Goal: Navigation & Orientation: Understand site structure

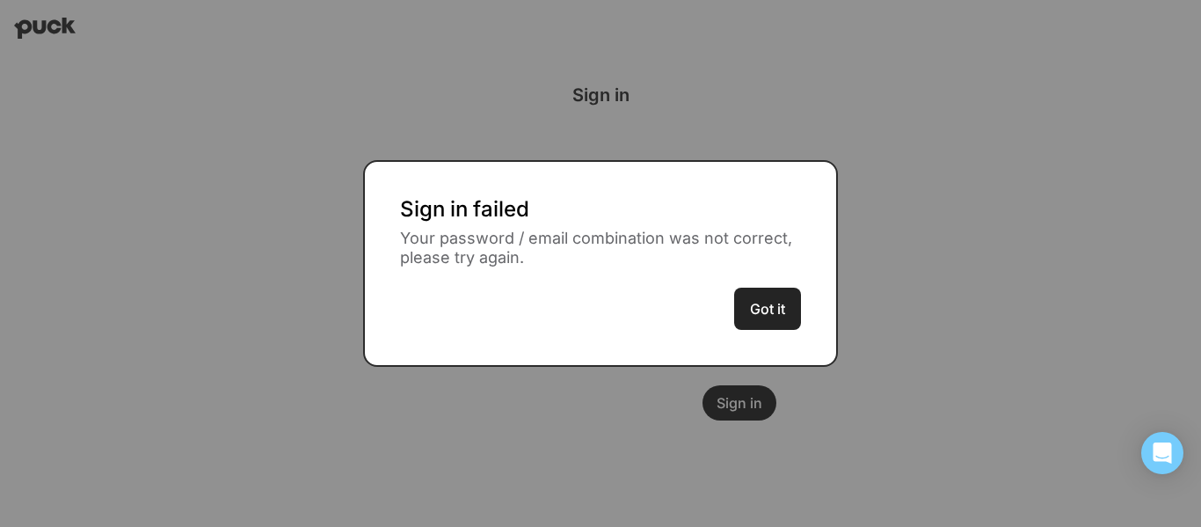
click at [784, 307] on button "Got it" at bounding box center [767, 309] width 67 height 42
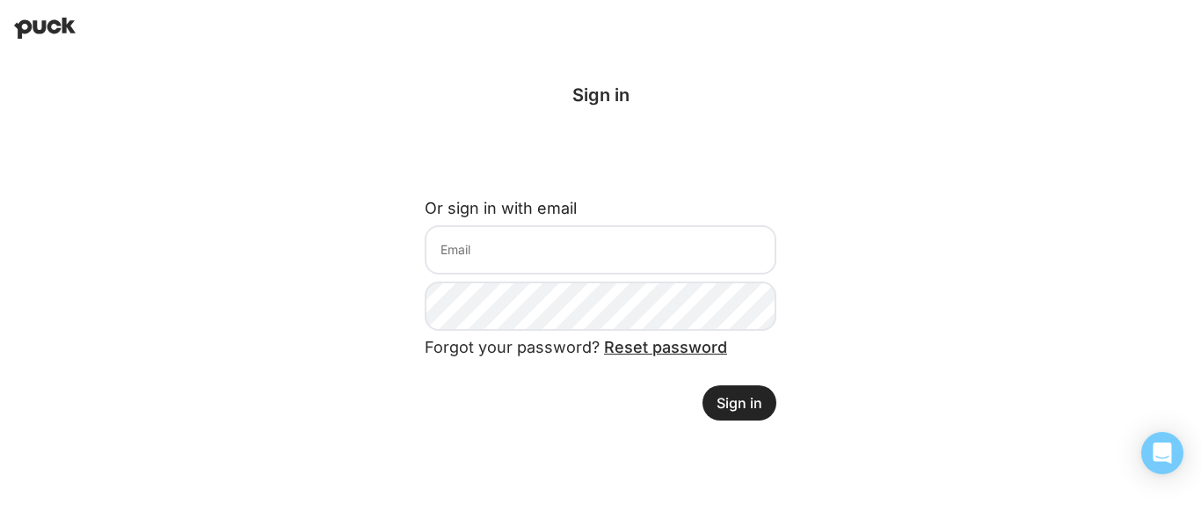
click at [47, 26] on img at bounding box center [45, 28] width 62 height 21
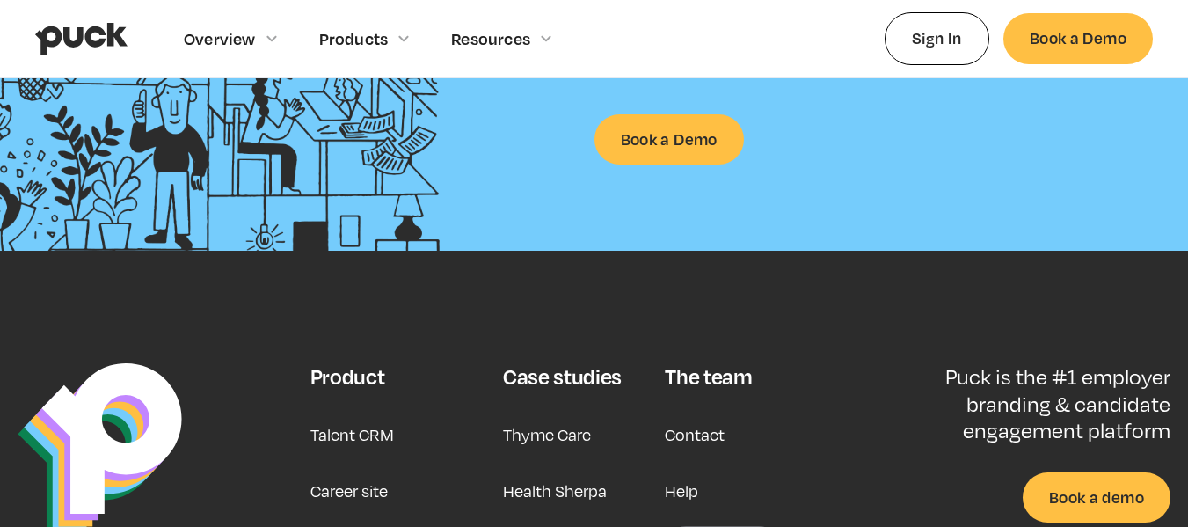
scroll to position [4486, 0]
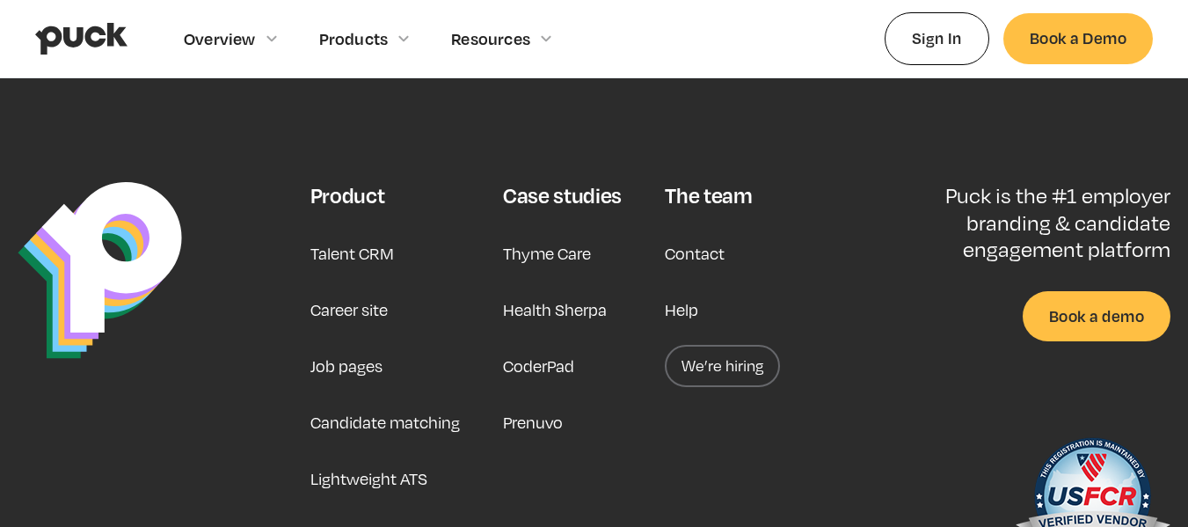
click at [719, 359] on link "We’re hiring" at bounding box center [722, 366] width 115 height 42
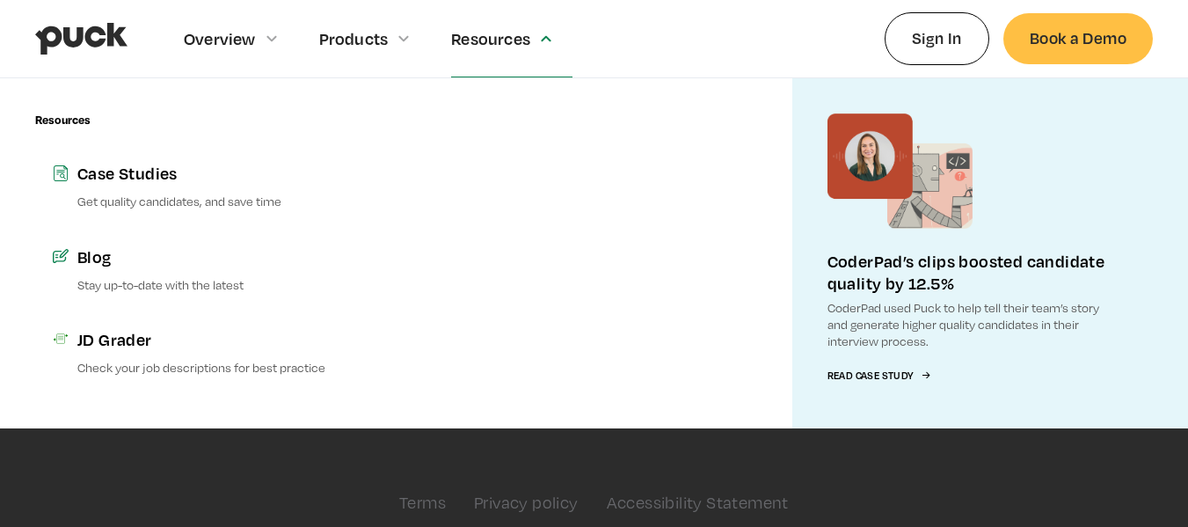
scroll to position [4654, 0]
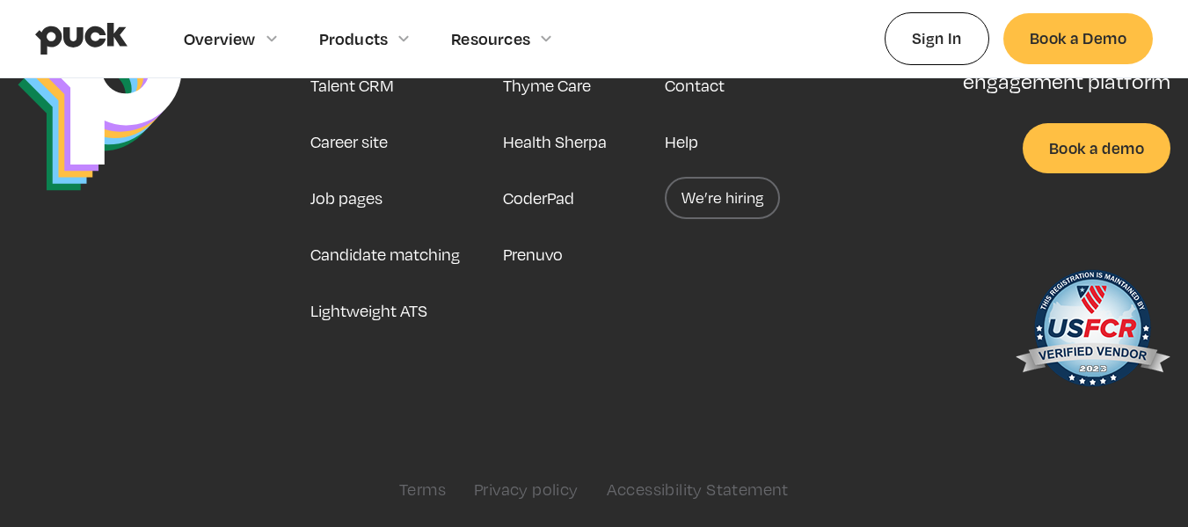
click at [354, 143] on link "Career site" at bounding box center [348, 142] width 77 height 42
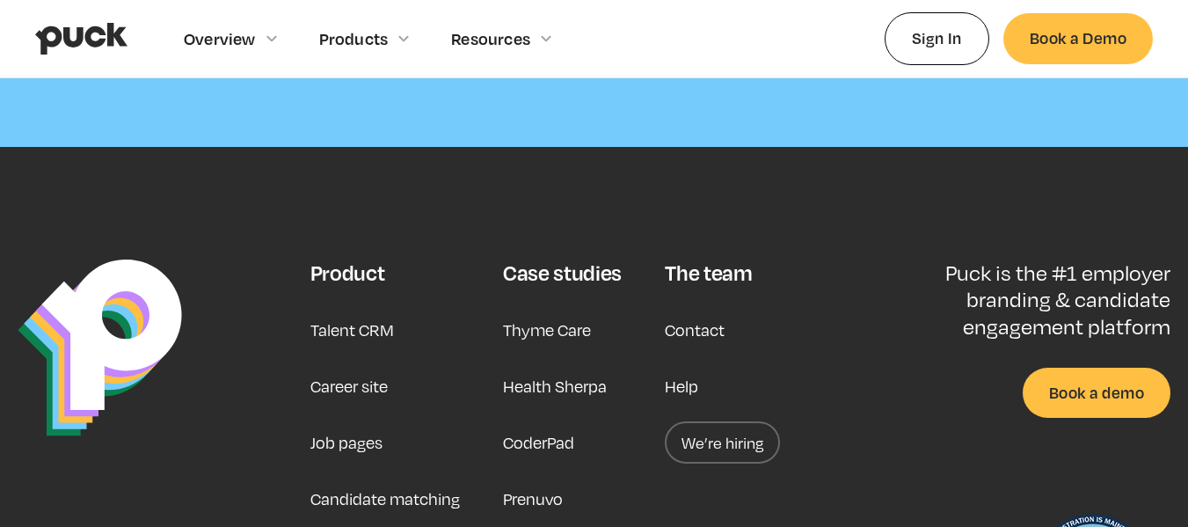
scroll to position [5365, 0]
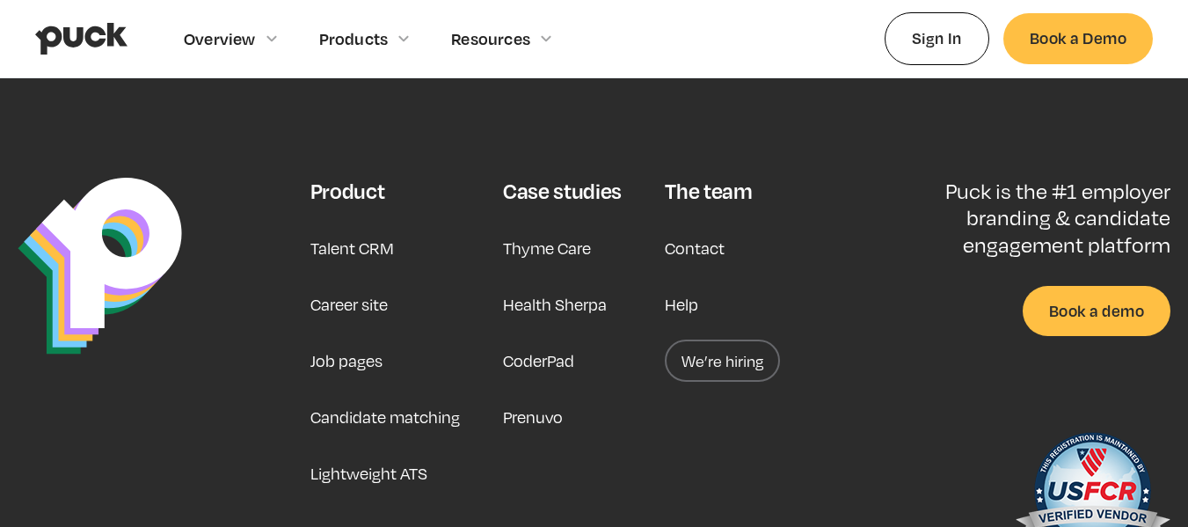
click at [310, 340] on link "Job pages" at bounding box center [346, 361] width 72 height 42
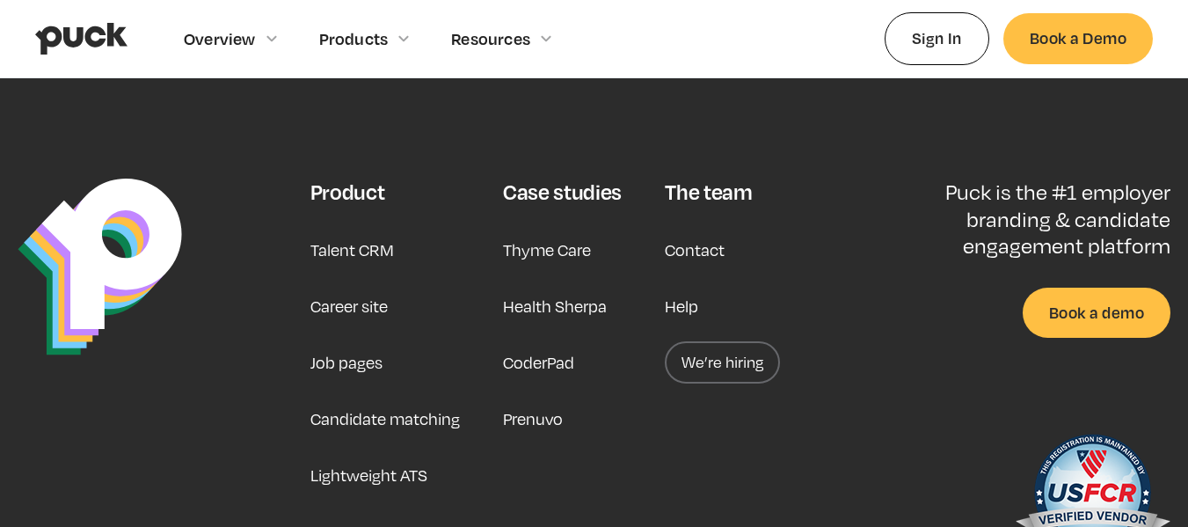
scroll to position [5541, 0]
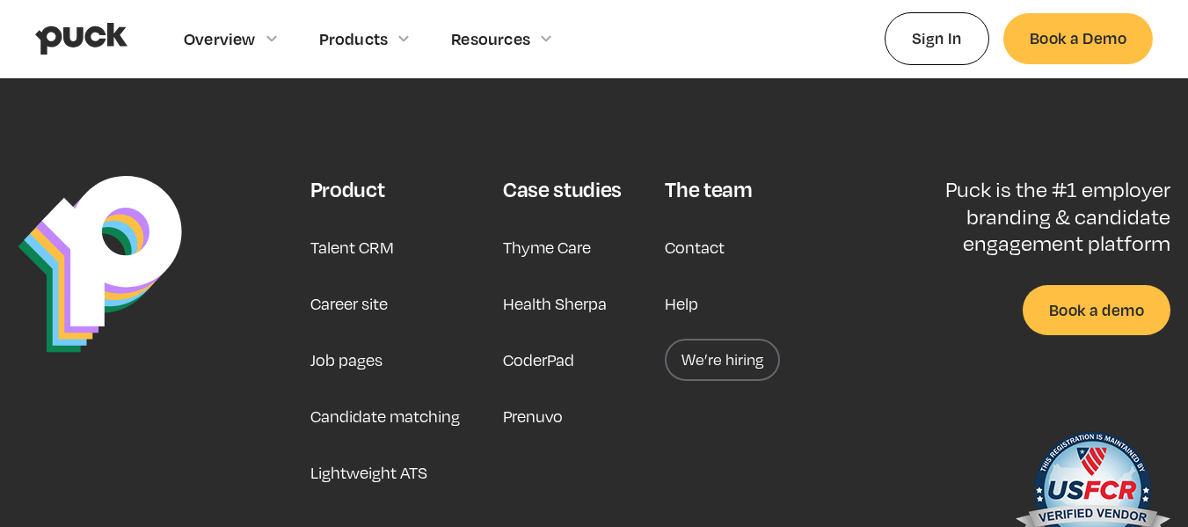
click at [721, 372] on link "We’re hiring" at bounding box center [722, 360] width 115 height 42
